Goal: Transaction & Acquisition: Obtain resource

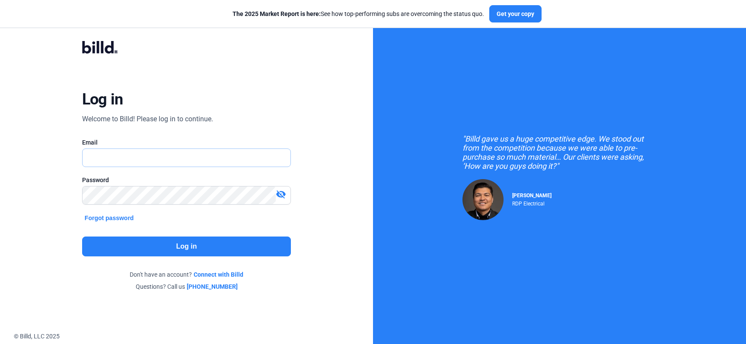
type input "[PERSON_NAME][EMAIL_ADDRESS][DOMAIN_NAME]"
click at [156, 246] on button "Log in" at bounding box center [186, 247] width 209 height 20
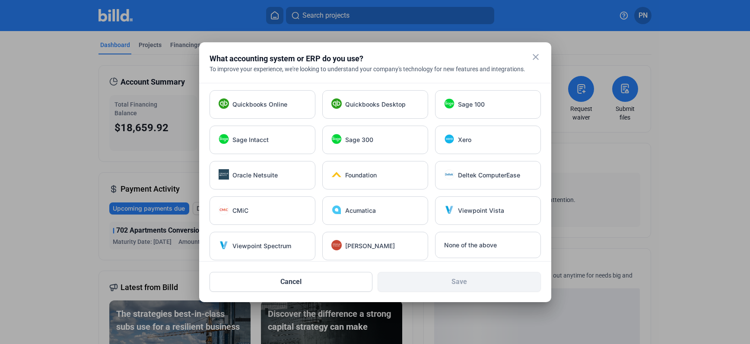
click at [534, 60] on mat-icon "close" at bounding box center [536, 57] width 10 height 10
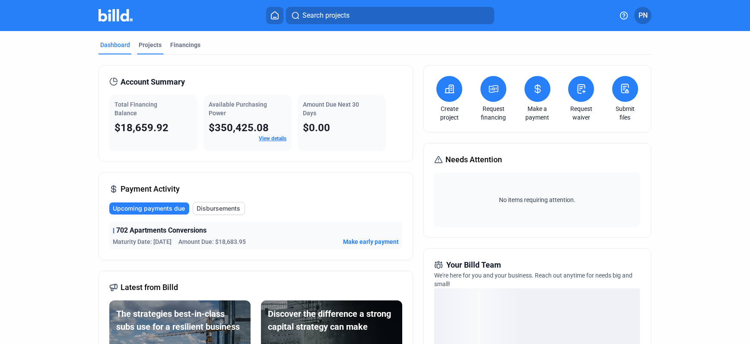
click at [148, 46] on div "Projects" at bounding box center [150, 45] width 23 height 9
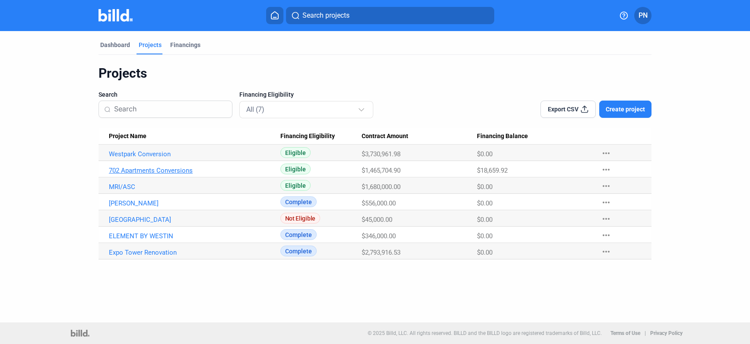
click at [175, 172] on link "702 Apartments Conversions" at bounding box center [195, 171] width 172 height 8
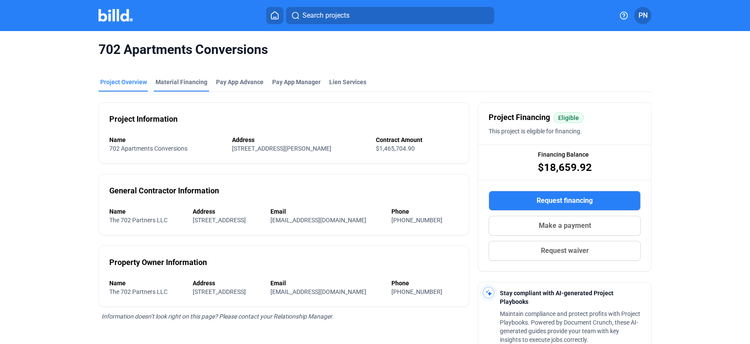
click at [187, 82] on div "Material Financing" at bounding box center [182, 82] width 52 height 9
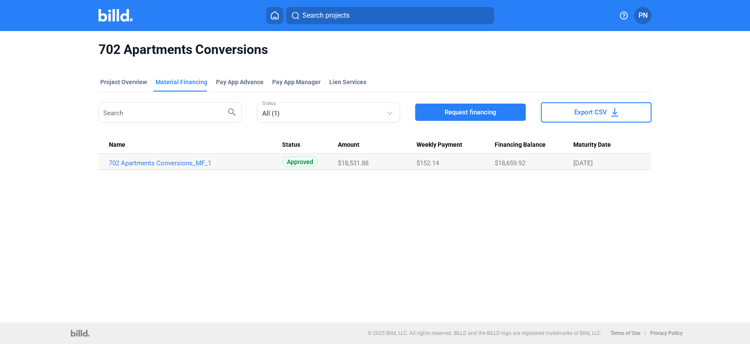
click at [481, 109] on span "Request financing" at bounding box center [471, 112] width 52 height 9
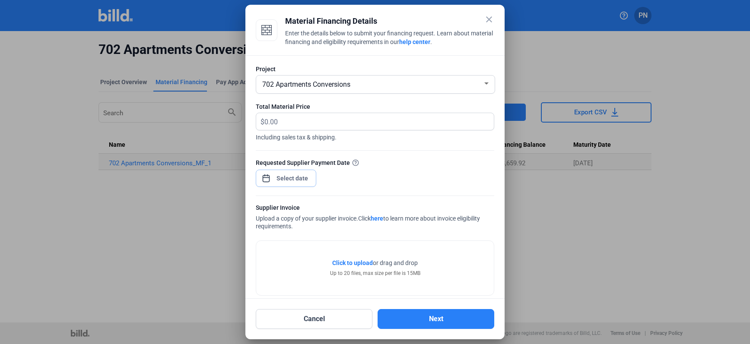
click at [288, 176] on div "close Material Financing Details Enter the details below to submit your financi…" at bounding box center [375, 172] width 750 height 344
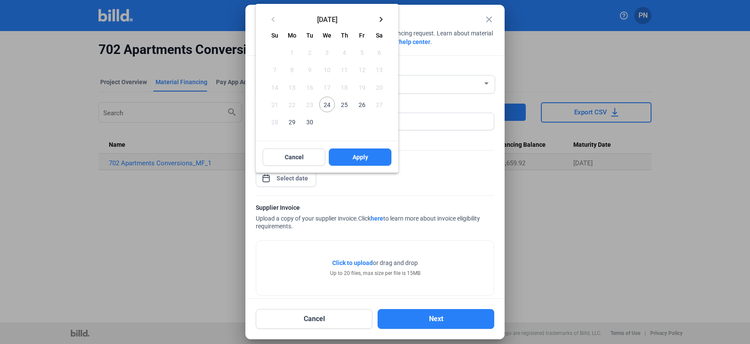
click at [330, 105] on span "24" at bounding box center [327, 105] width 16 height 16
click at [358, 158] on span "Apply" at bounding box center [361, 157] width 16 height 9
type input "[DATE]"
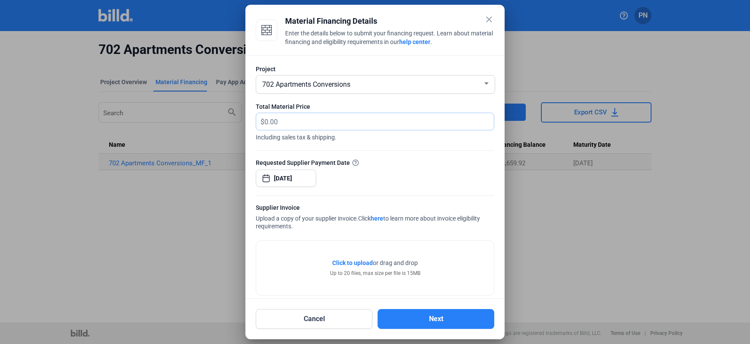
click at [316, 122] on input "text" at bounding box center [378, 121] width 229 height 17
